Goal: Task Accomplishment & Management: Use online tool/utility

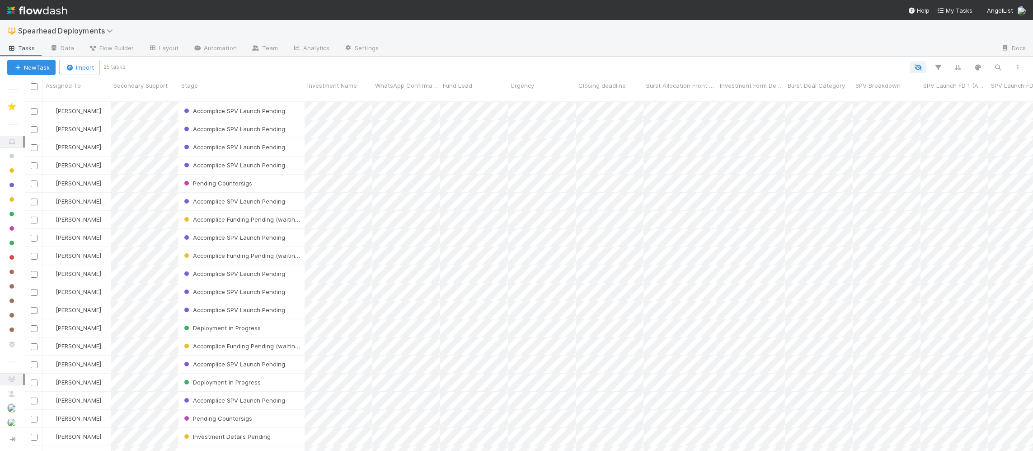
scroll to position [357, 1008]
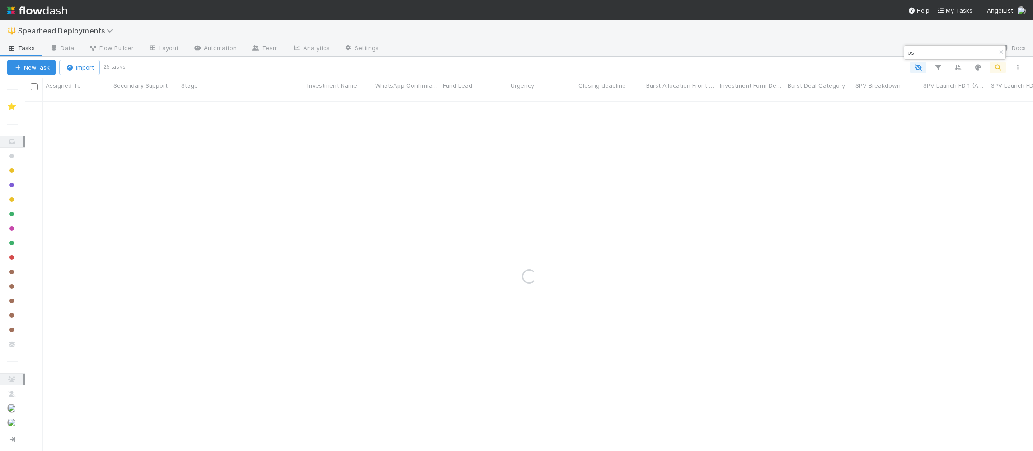
type input "p"
type input "s"
type input "recraft"
click at [296, 107] on div "Accomplice SPV Launch Pending" at bounding box center [242, 111] width 126 height 18
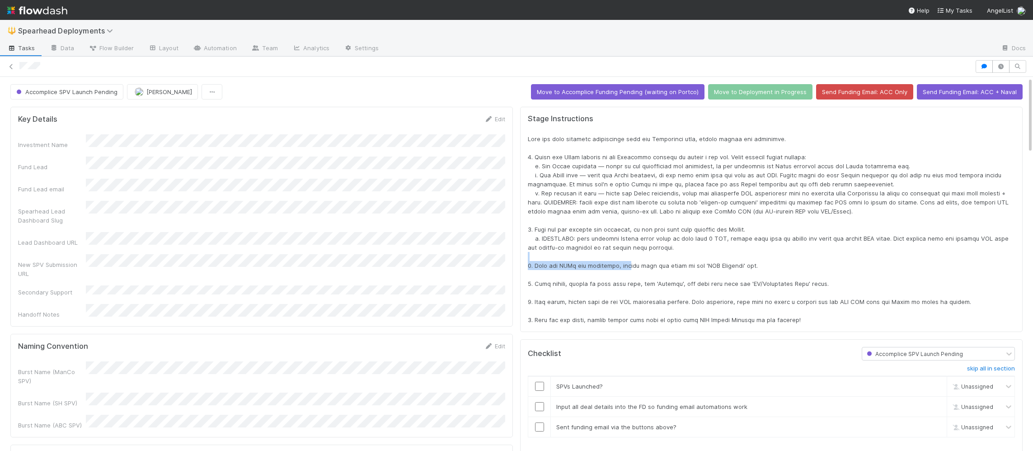
drag, startPoint x: 762, startPoint y: 260, endPoint x: 626, endPoint y: 268, distance: 136.3
click at [626, 268] on div at bounding box center [771, 229] width 487 height 190
click at [626, 268] on span at bounding box center [769, 229] width 483 height 188
drag, startPoint x: 619, startPoint y: 266, endPoint x: 756, endPoint y: 263, distance: 137.4
click at [756, 263] on div at bounding box center [771, 229] width 487 height 190
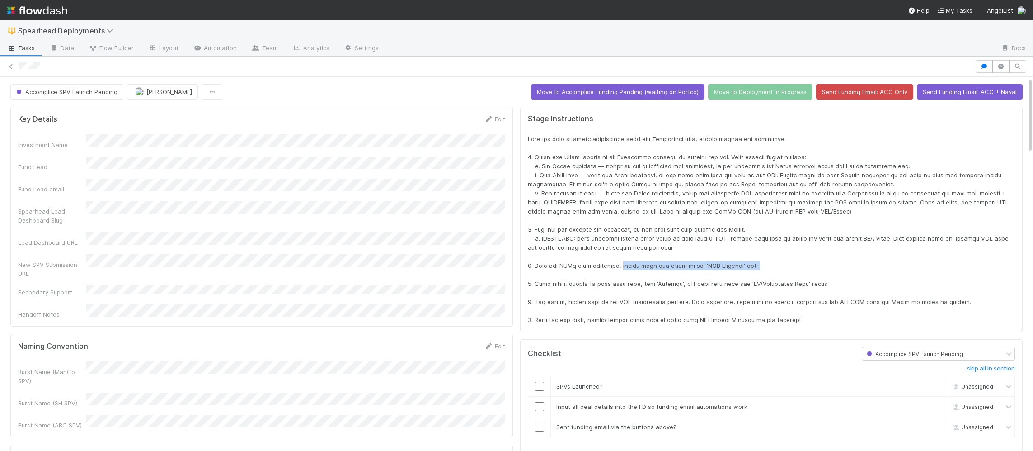
copy span "please link the tasks in the 'SPV Launches' box."
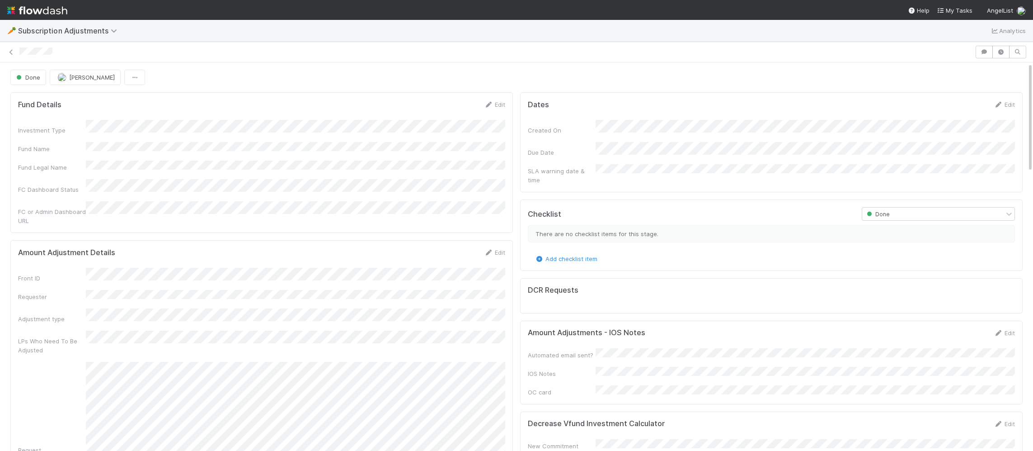
click at [485, 38] on div "🥕 Subscription Adjustments Analytics" at bounding box center [516, 31] width 1033 height 22
